Goal: Entertainment & Leisure: Consume media (video, audio)

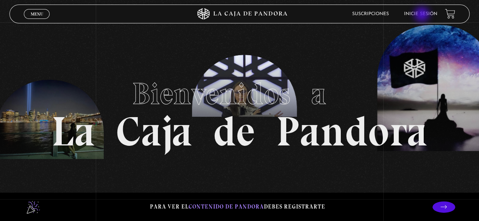
click at [422, 15] on link "Inicie sesión" at bounding box center [420, 14] width 33 height 5
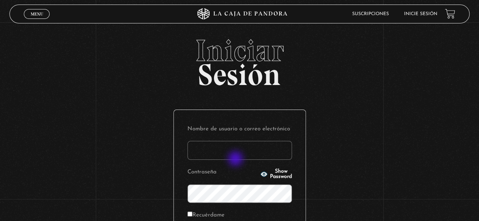
type input "s.pamgm@yahoo.com"
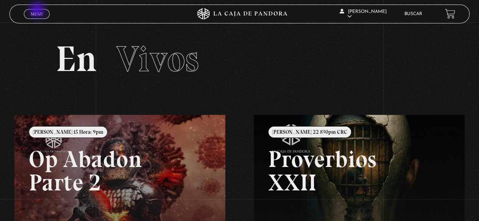
click at [38, 11] on link "Menu Cerrar" at bounding box center [37, 14] width 26 height 10
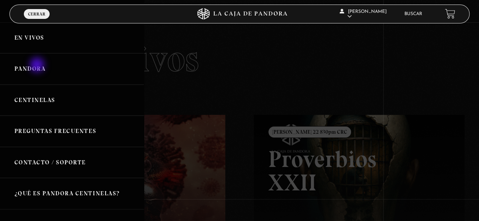
click at [38, 66] on link "Pandora" at bounding box center [72, 68] width 144 height 31
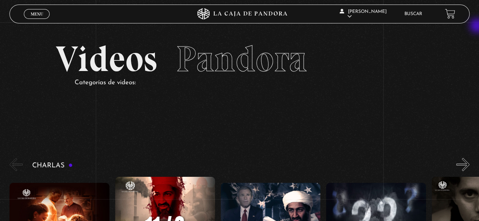
drag, startPoint x: 478, startPoint y: 14, endPoint x: 477, endPoint y: 28, distance: 14.0
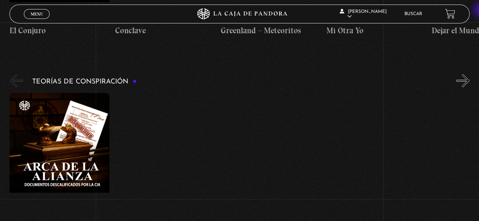
scroll to position [1623, 0]
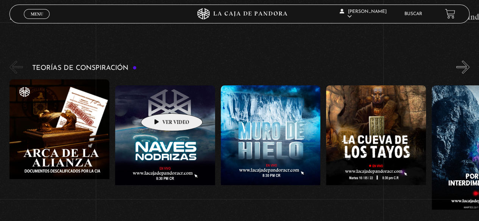
click at [160, 102] on figure at bounding box center [165, 153] width 100 height 136
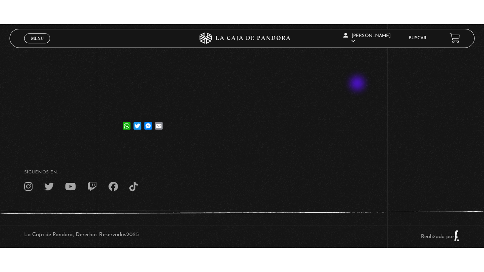
scroll to position [130, 0]
